Goal: Information Seeking & Learning: Learn about a topic

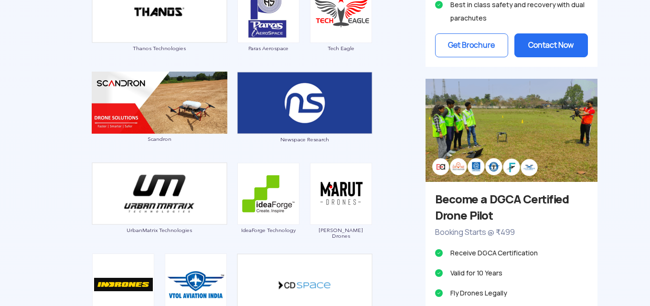
scroll to position [1072, 0]
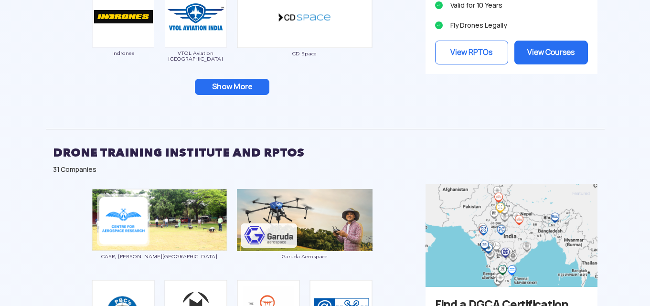
click at [233, 87] on button "Show More" at bounding box center [232, 87] width 75 height 16
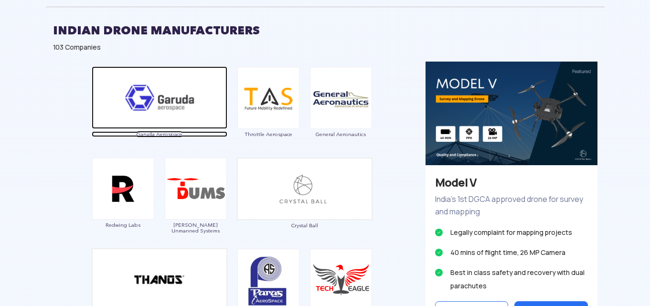
scroll to position [268, 0]
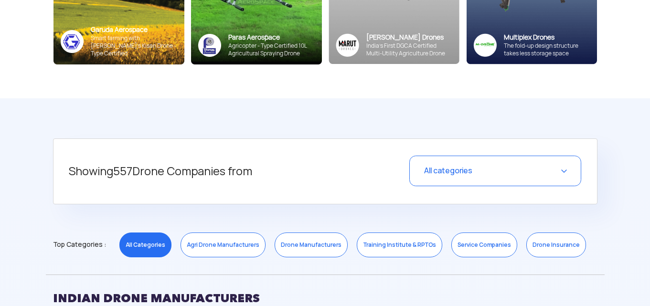
click at [232, 239] on link "Agri Drone Manufacturers" at bounding box center [223, 245] width 85 height 25
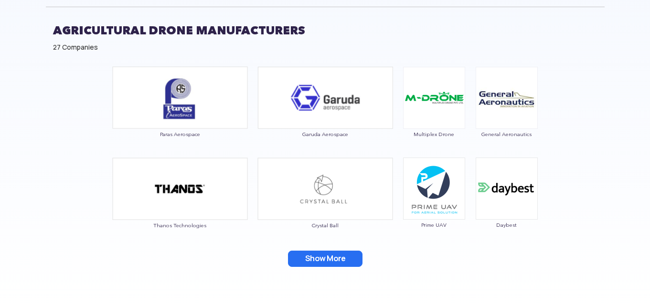
scroll to position [804, 0]
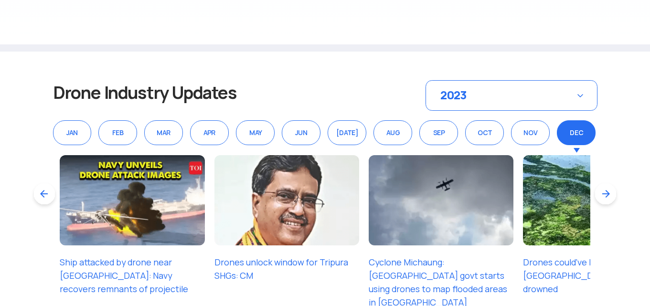
click at [577, 99] on div "2023" at bounding box center [512, 95] width 172 height 31
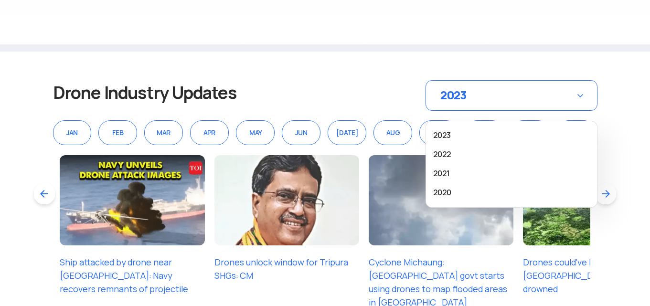
click at [577, 99] on div "2023" at bounding box center [512, 95] width 172 height 31
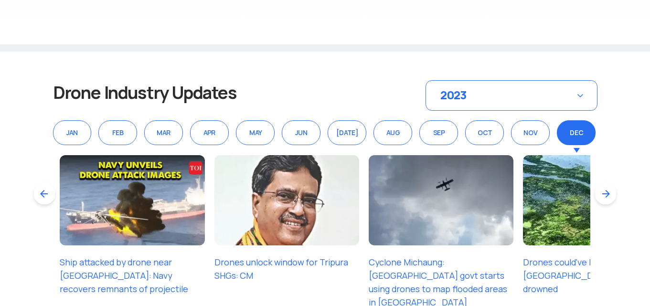
scroll to position [1072, 0]
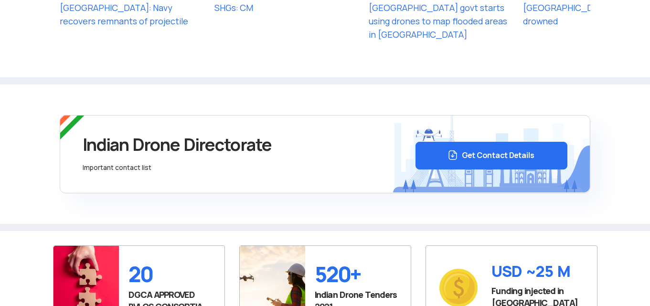
click at [484, 153] on button "Get Contact Details" at bounding box center [492, 156] width 152 height 28
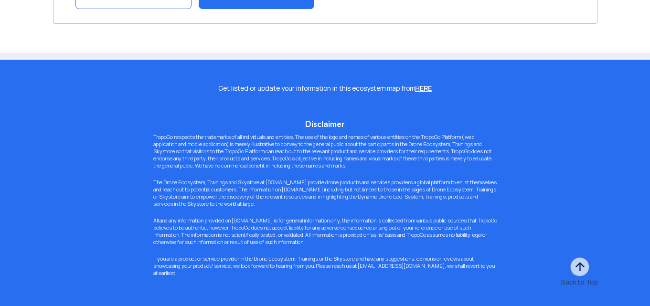
scroll to position [1898, 0]
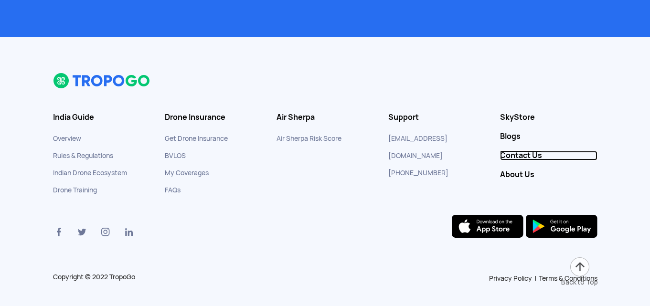
click at [521, 154] on link "Contact Us" at bounding box center [548, 156] width 97 height 10
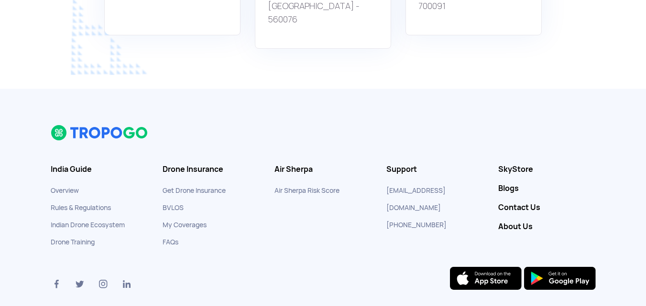
scroll to position [979, 0]
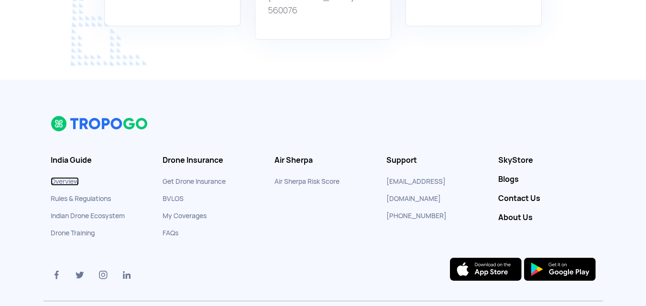
click at [71, 177] on link "Overview" at bounding box center [65, 181] width 28 height 9
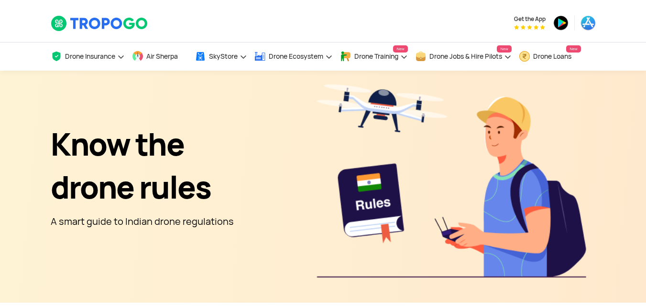
scroll to position [262, 0]
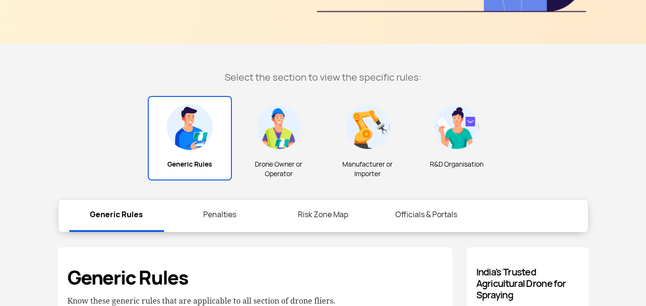
click at [191, 135] on img at bounding box center [190, 127] width 46 height 46
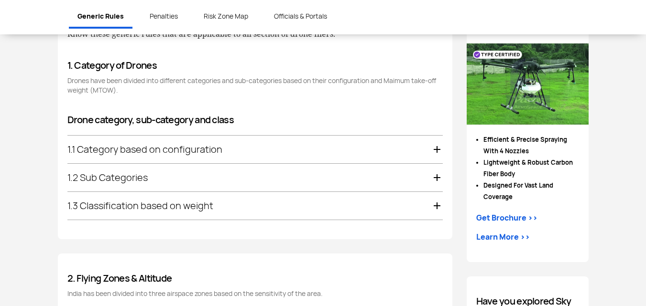
click at [514, 217] on div "Get Brochure >>" at bounding box center [506, 218] width 61 height 11
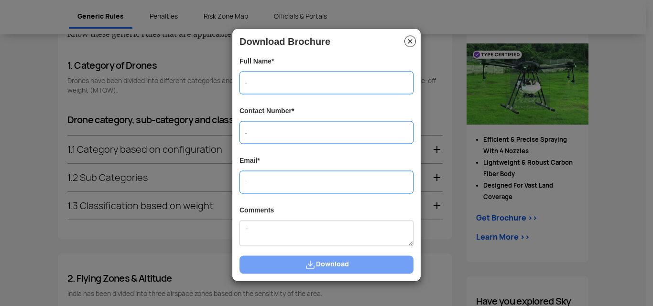
click at [410, 39] on img at bounding box center [409, 40] width 11 height 11
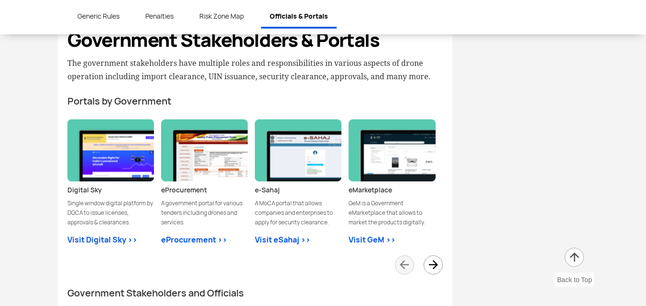
scroll to position [2406, 0]
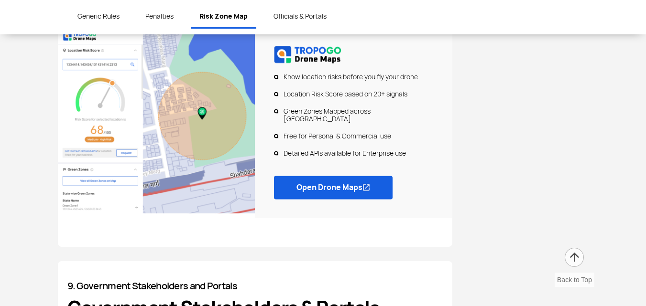
click at [323, 176] on link "Open Drone Maps" at bounding box center [333, 187] width 119 height 23
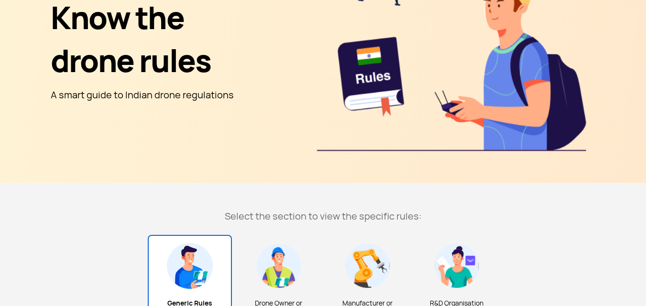
scroll to position [0, 0]
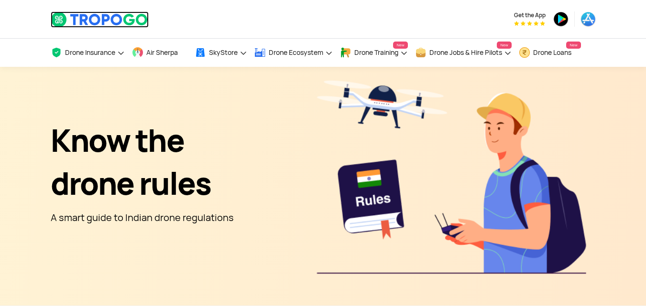
click at [100, 15] on img at bounding box center [100, 19] width 98 height 16
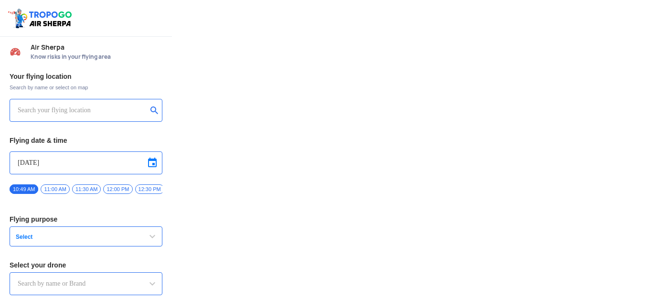
type input "Lookout VTOL_Tactical"
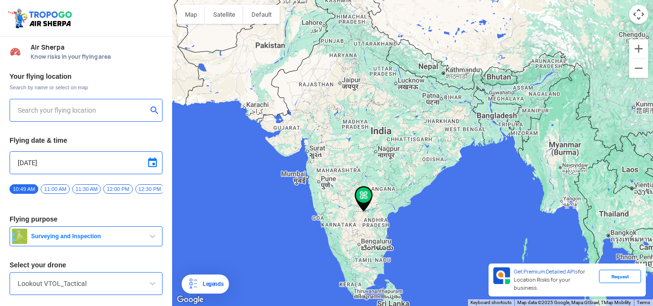
type input "[STREET_ADDRESS]"
click at [363, 193] on img at bounding box center [364, 199] width 18 height 26
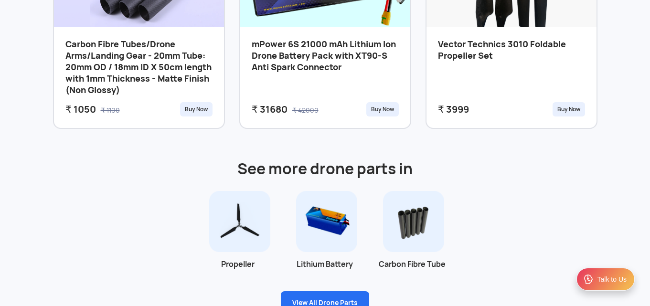
scroll to position [804, 0]
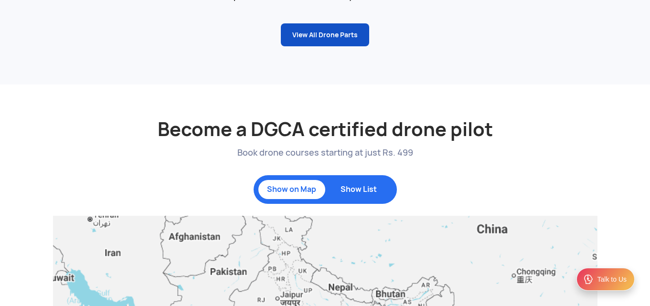
click at [322, 35] on link "View All Drone Parts" at bounding box center [325, 34] width 88 height 23
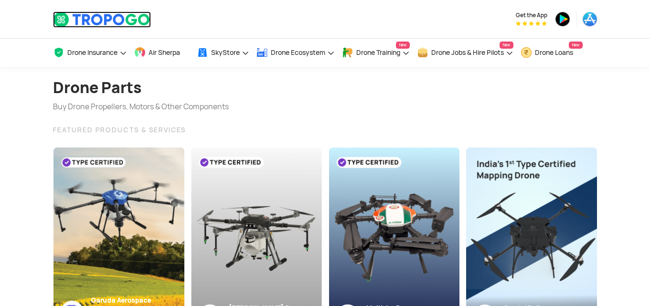
click at [97, 21] on img at bounding box center [102, 19] width 98 height 16
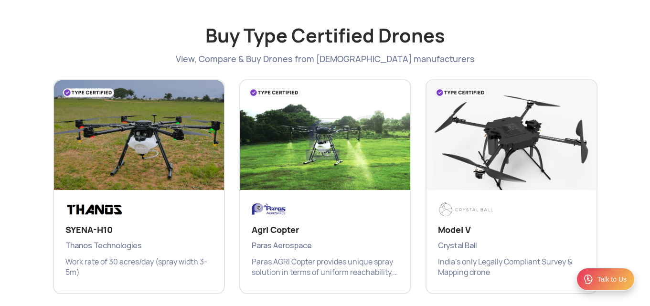
scroll to position [1876, 0]
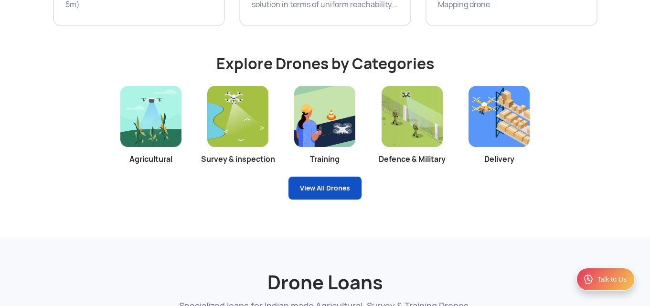
click at [336, 187] on link "View All Drones" at bounding box center [325, 188] width 73 height 23
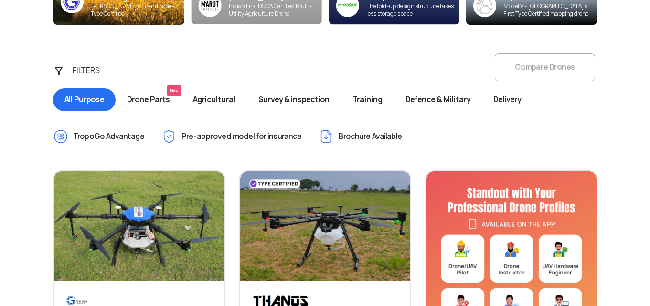
scroll to position [268, 0]
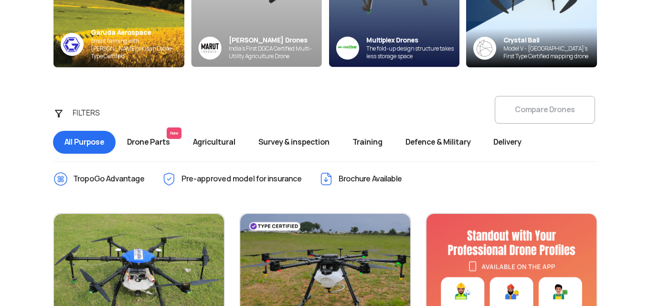
click at [388, 184] on span "Brochure Available" at bounding box center [371, 179] width 64 height 15
click at [329, 180] on img at bounding box center [326, 179] width 15 height 15
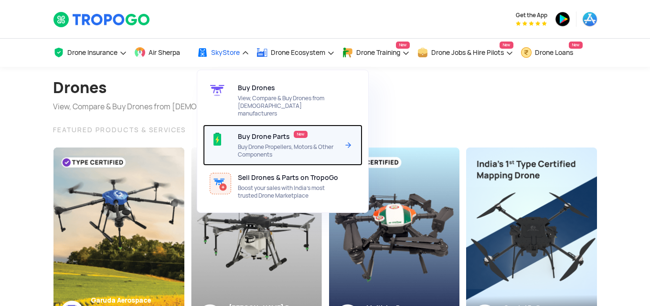
click at [304, 131] on span "New" at bounding box center [301, 134] width 14 height 7
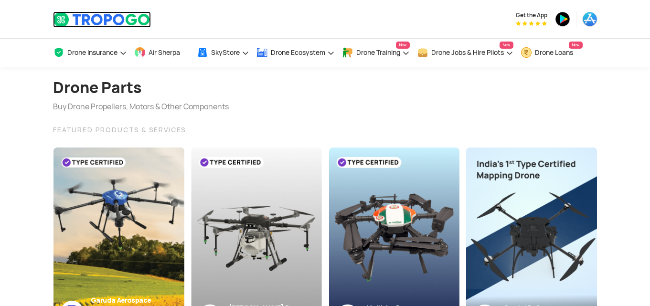
click at [108, 18] on img at bounding box center [102, 19] width 98 height 16
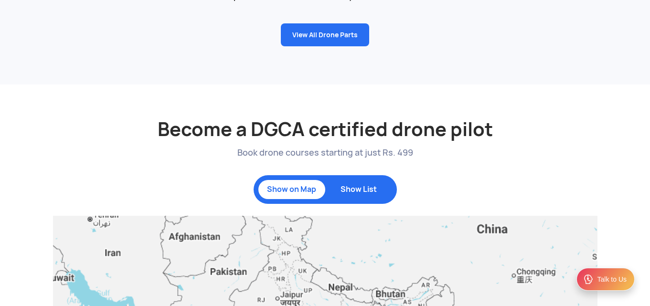
scroll to position [536, 0]
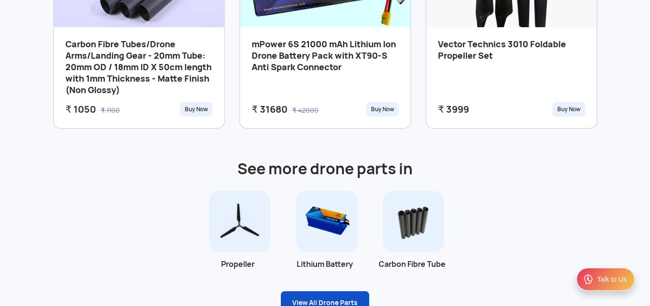
click at [348, 300] on link "View All Drone Parts" at bounding box center [325, 303] width 88 height 23
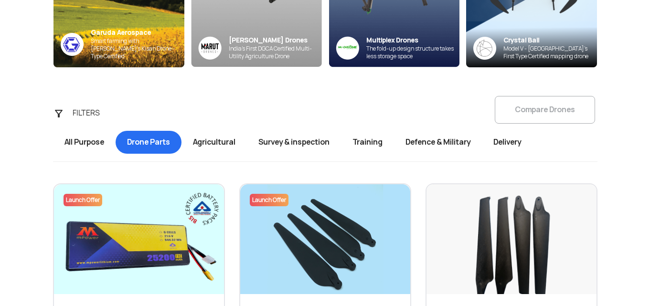
click at [89, 144] on span "All Purpose" at bounding box center [84, 142] width 63 height 23
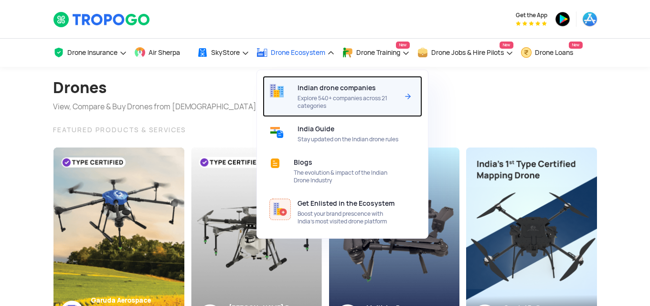
click at [347, 87] on span "Indian drone companies" at bounding box center [337, 88] width 78 height 8
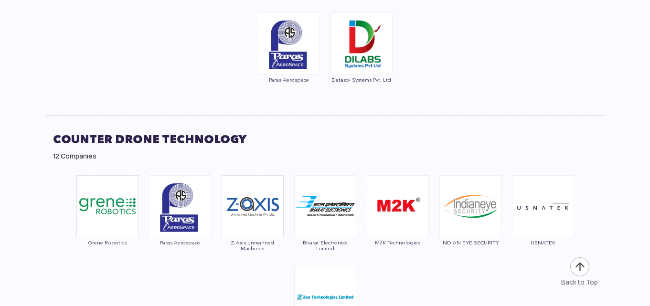
scroll to position [4021, 0]
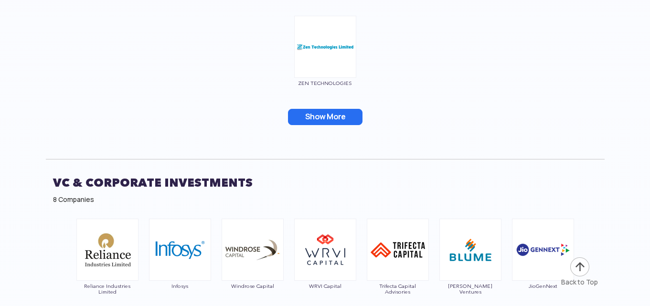
click at [318, 109] on button "Show More" at bounding box center [325, 117] width 75 height 16
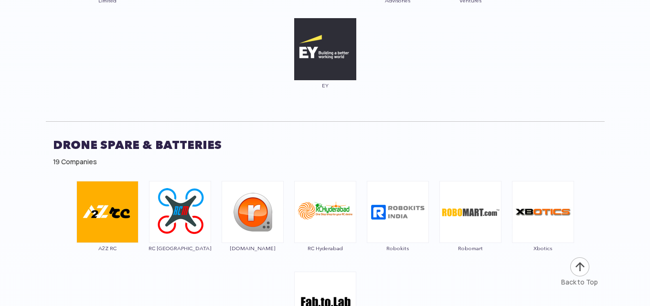
scroll to position [4557, 0]
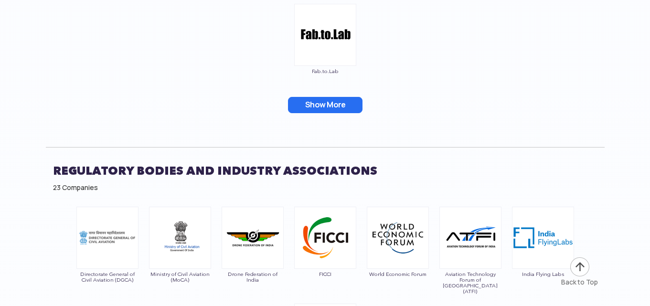
click at [320, 97] on button "Show More" at bounding box center [325, 105] width 75 height 16
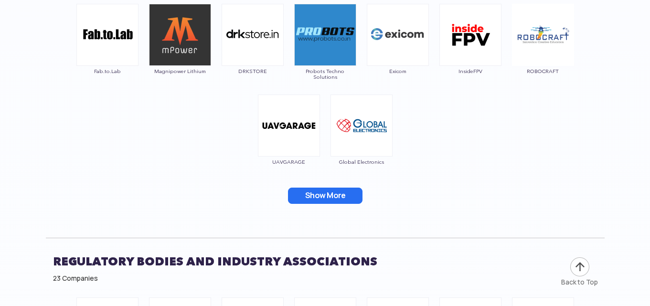
click at [320, 188] on button "Show More" at bounding box center [325, 196] width 75 height 16
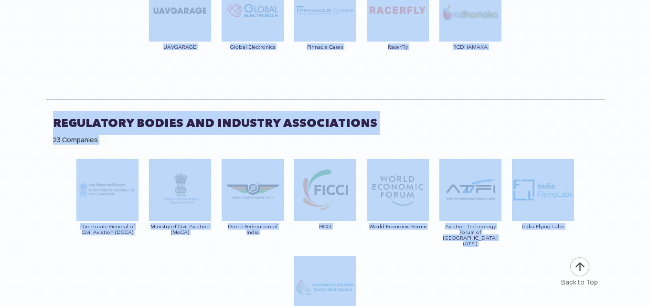
scroll to position [4685, 0]
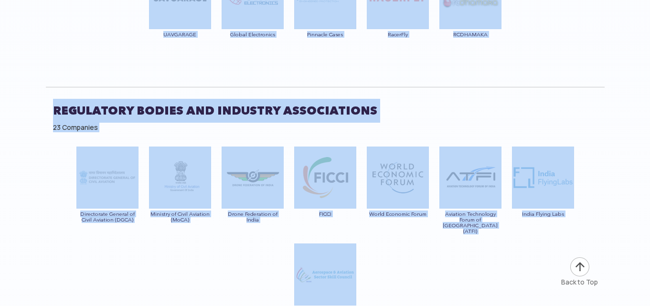
drag, startPoint x: 65, startPoint y: 143, endPoint x: 492, endPoint y: 253, distance: 441.6
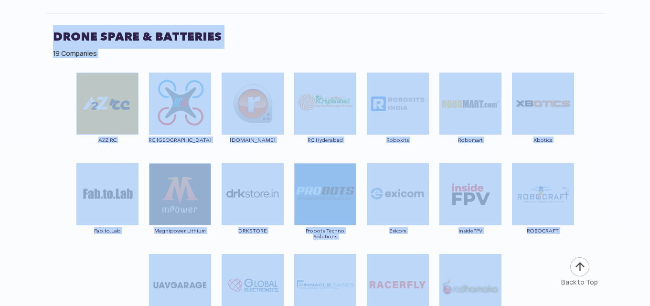
scroll to position [4148, 0]
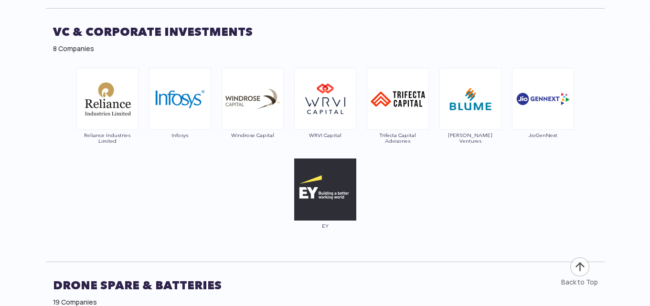
click at [517, 187] on div "Reliance Industries Limited Infosys Windrose Capital WRVI Capital Trifecta Capi…" at bounding box center [325, 154] width 559 height 182
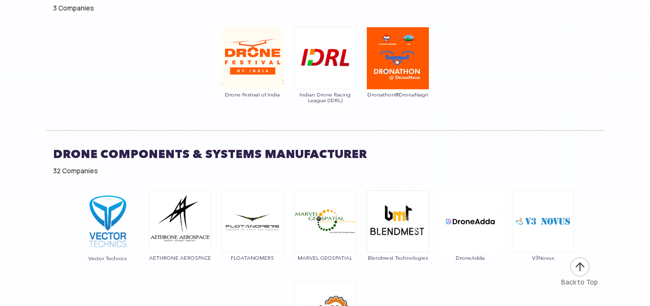
scroll to position [5489, 0]
